Goal: Task Accomplishment & Management: Use online tool/utility

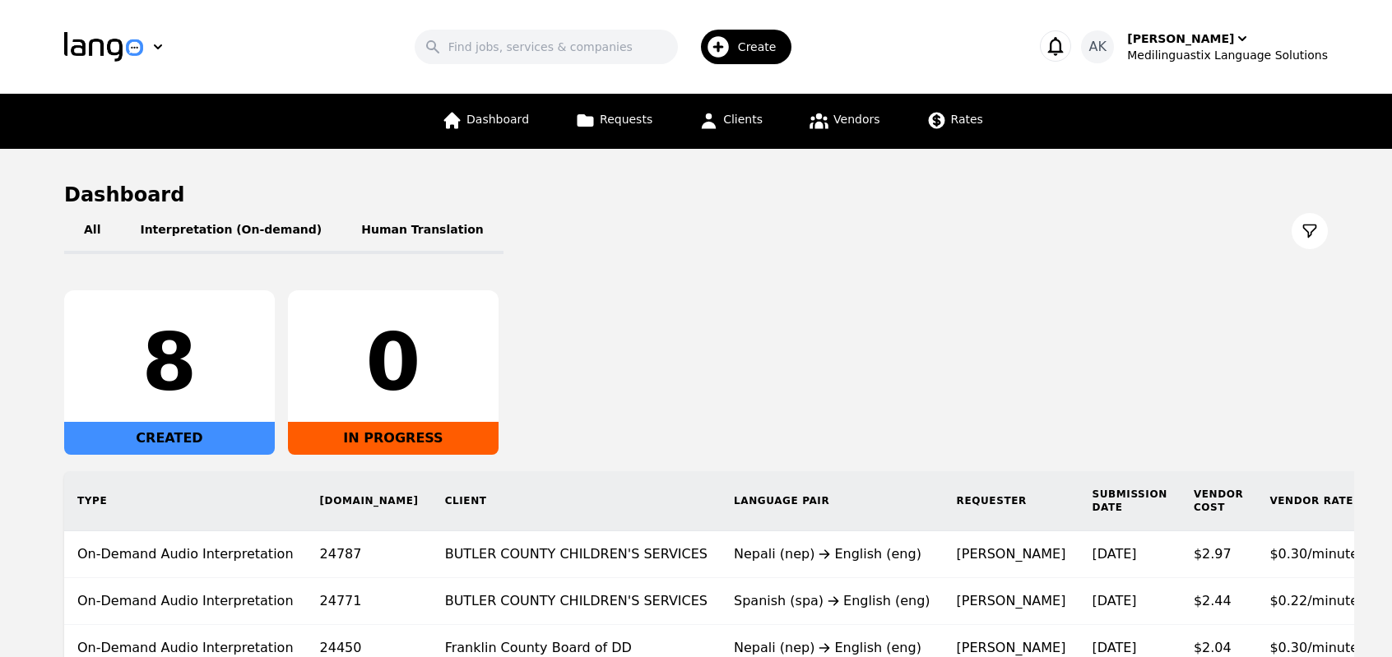
click at [680, 399] on div "8 CREATED 0 IN PROGRESS" at bounding box center [696, 372] width 1264 height 165
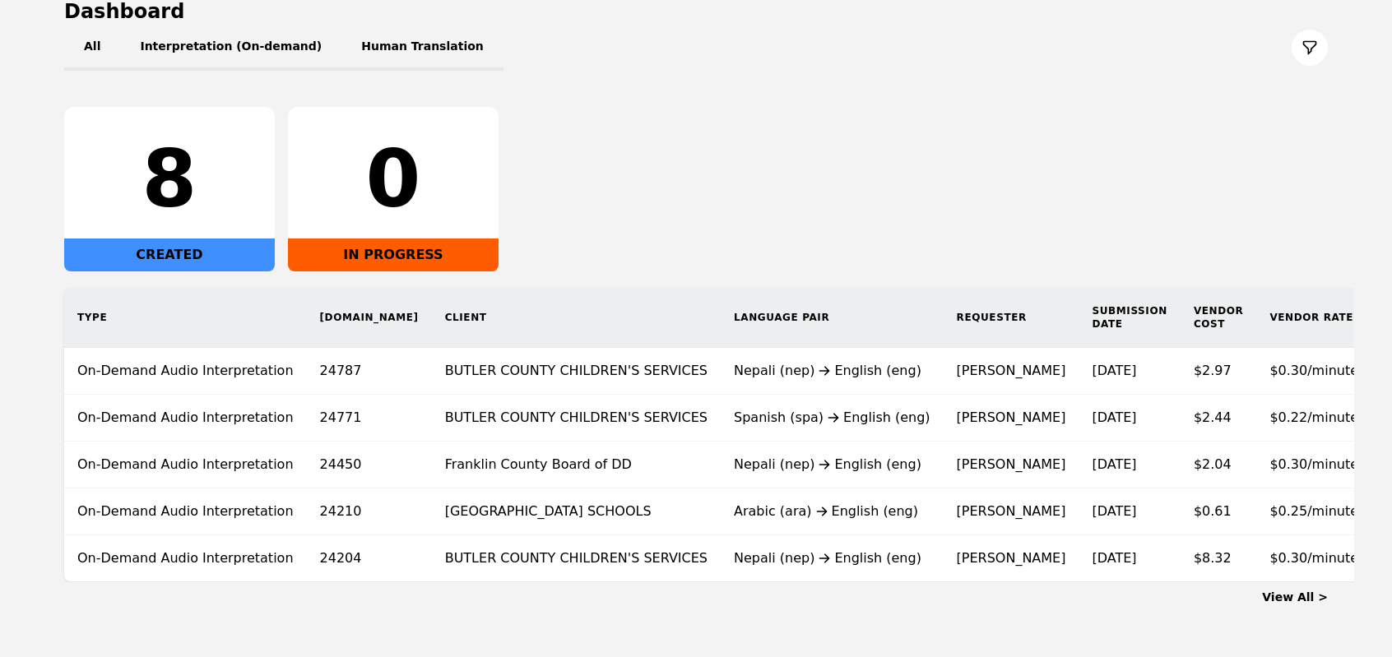
scroll to position [184, 0]
